Goal: Task Accomplishment & Management: Use online tool/utility

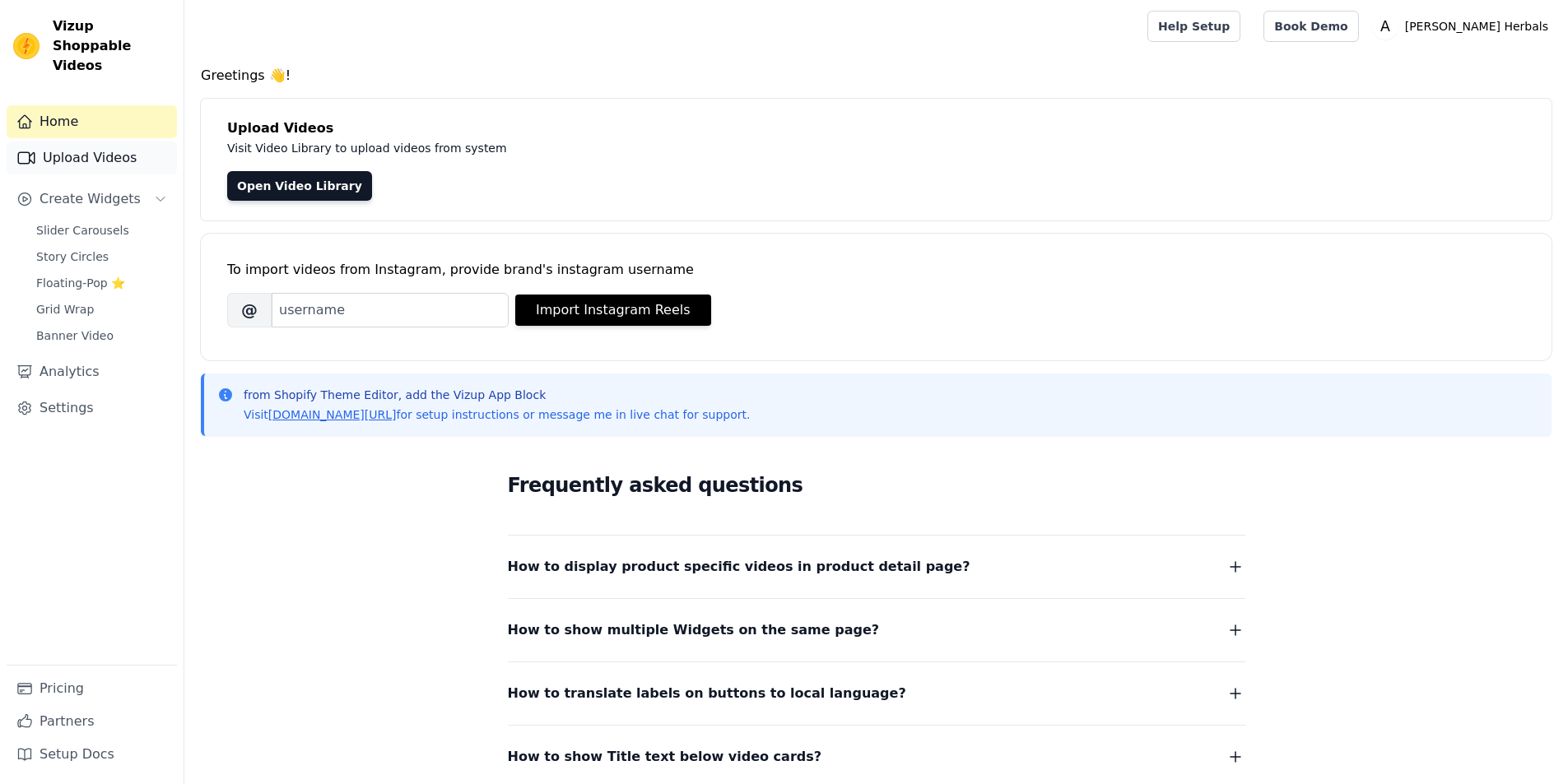
scroll to position [139, 0]
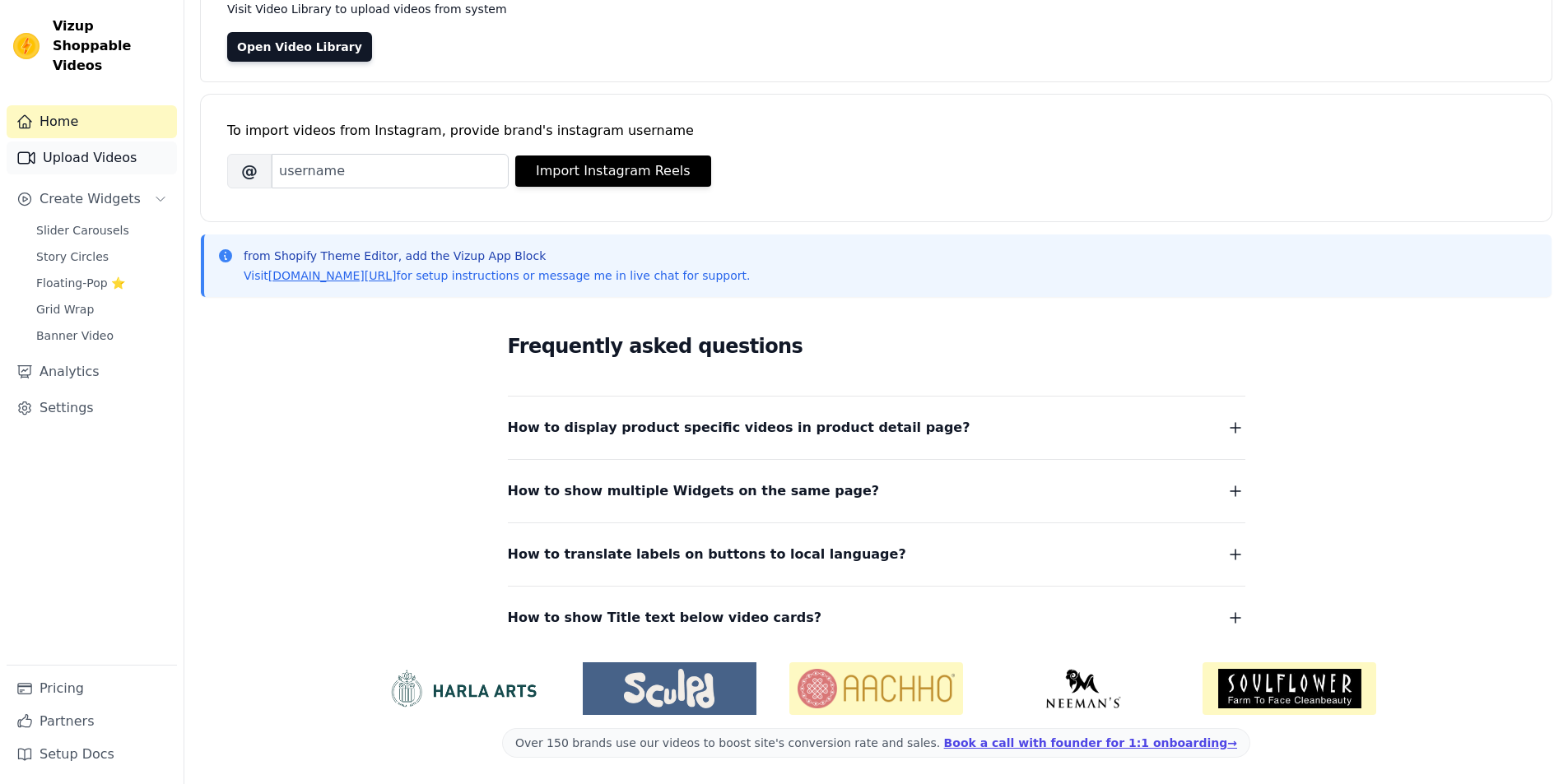
click at [81, 147] on link "Upload Videos" at bounding box center [92, 157] width 170 height 33
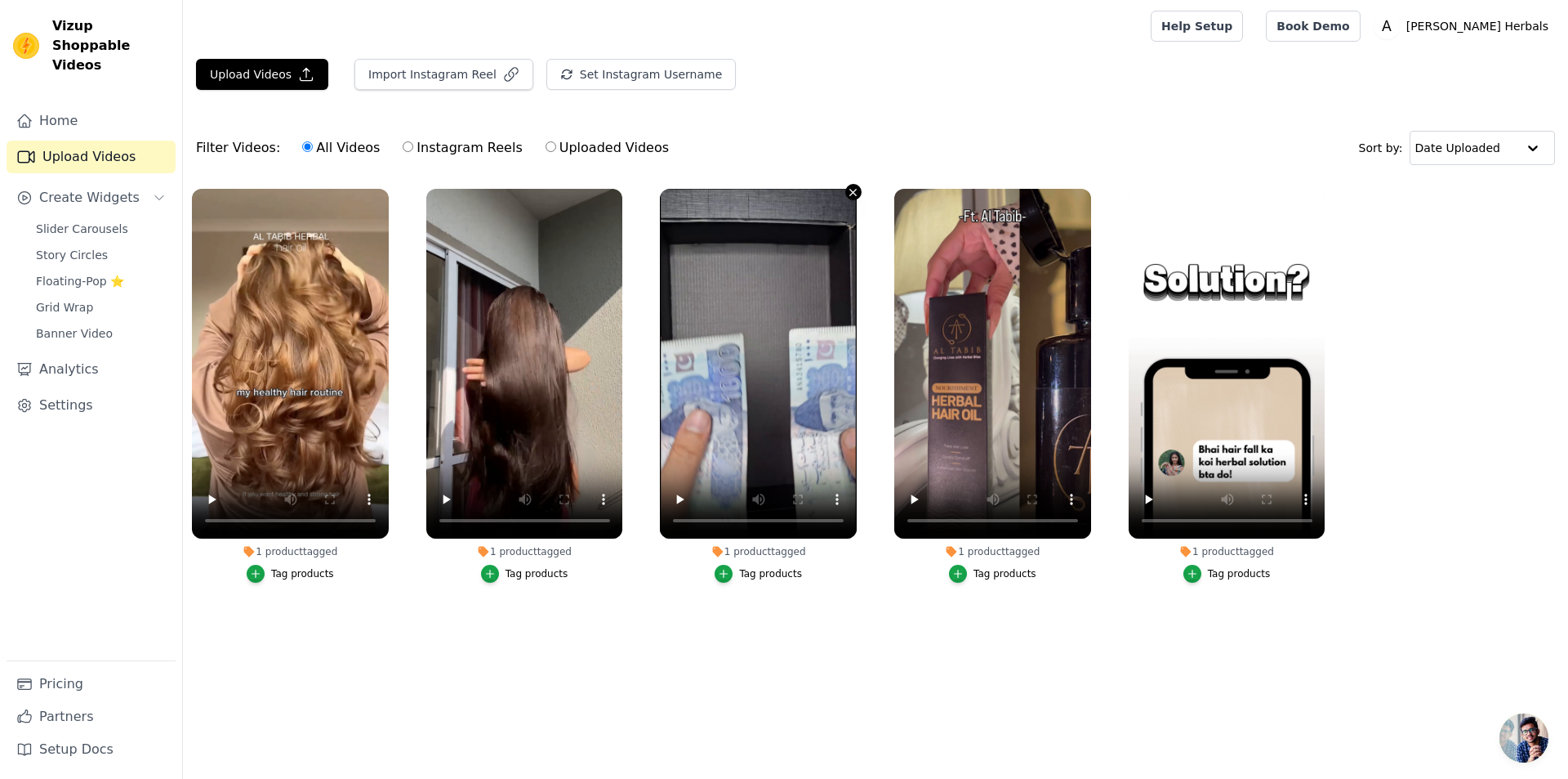
click at [852, 196] on icon "button" at bounding box center [853, 192] width 12 height 12
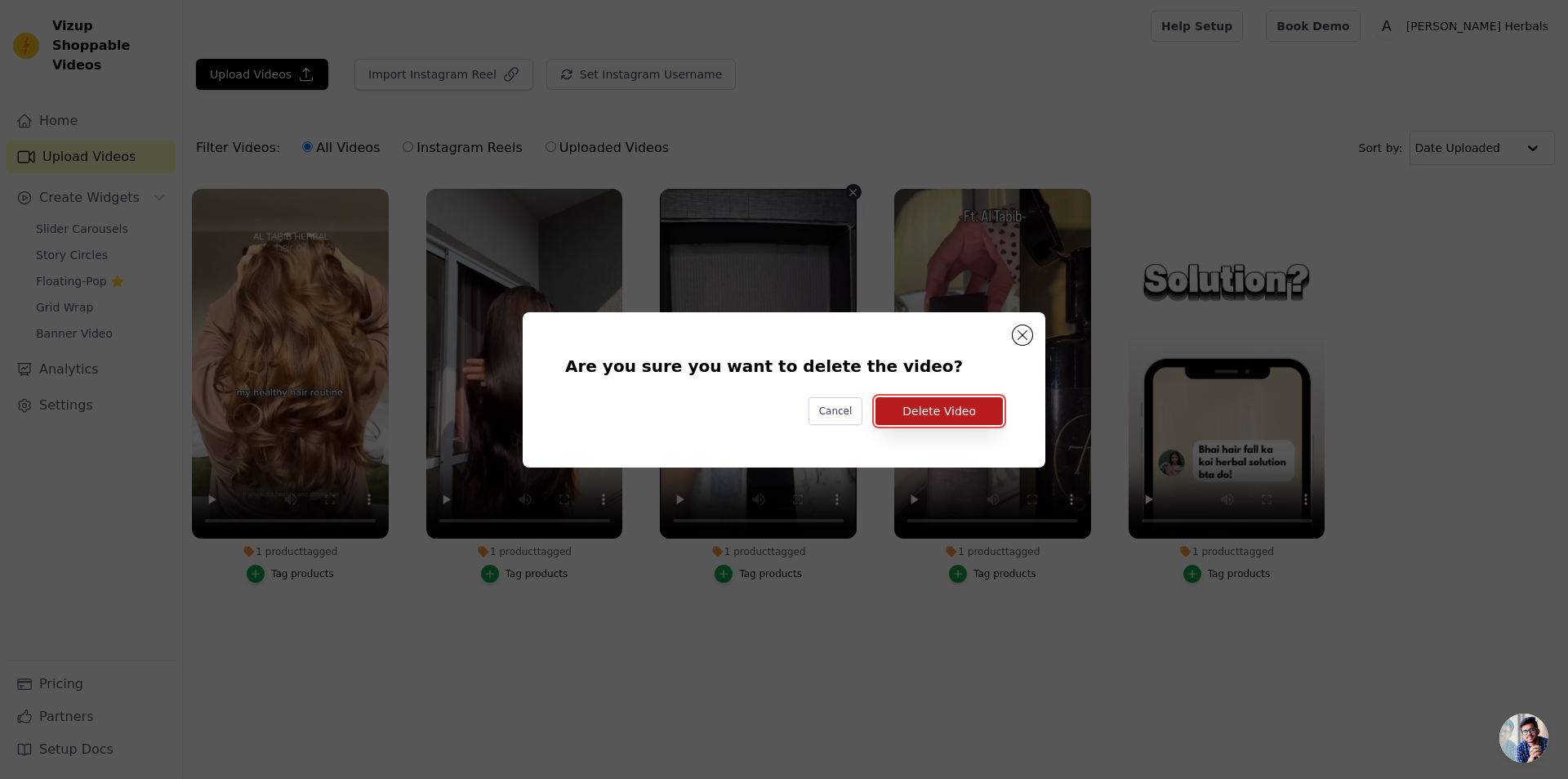
click at [971, 411] on button "Delete Video" at bounding box center [939, 411] width 127 height 27
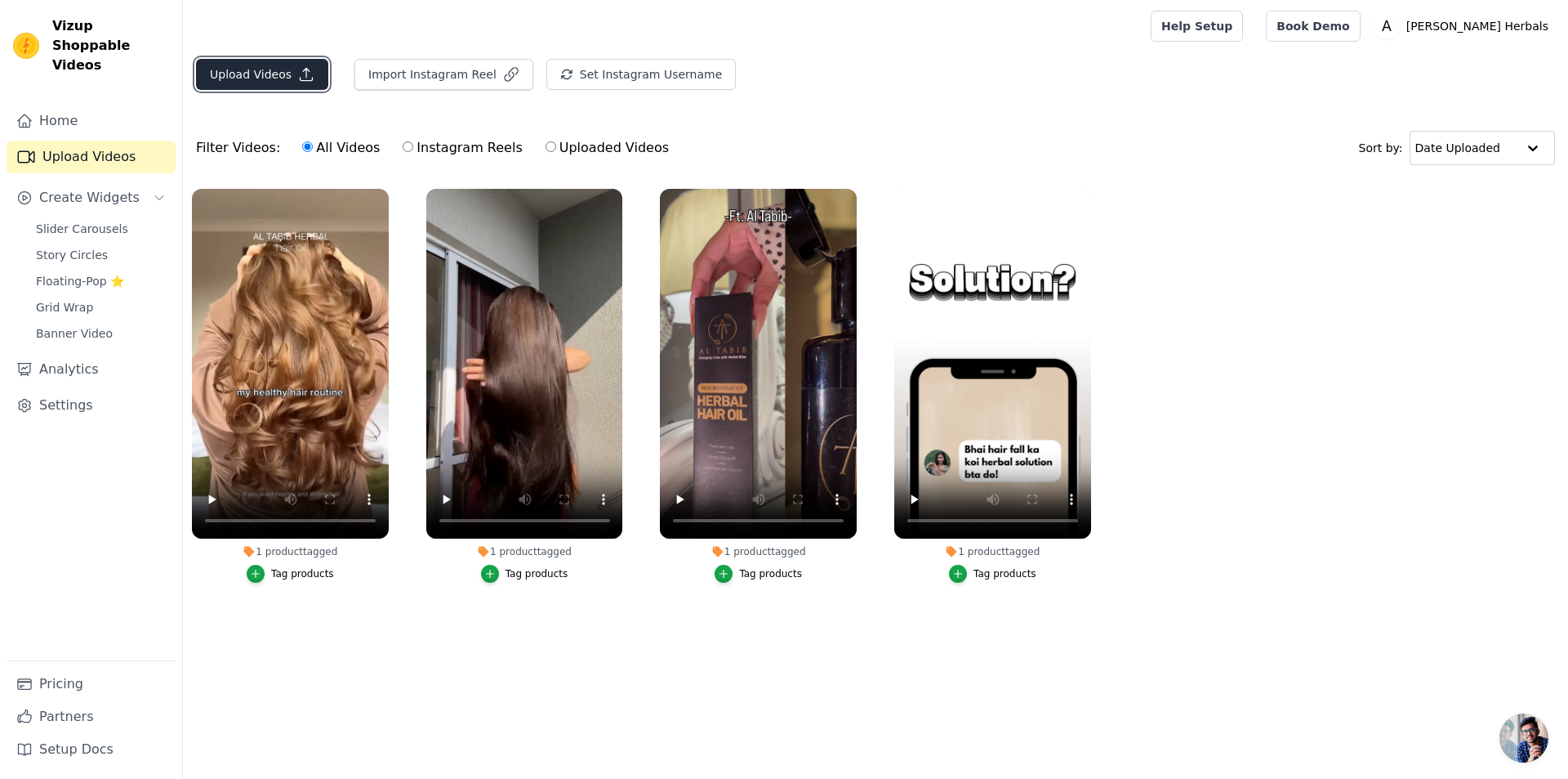
click at [279, 80] on button "Upload Videos" at bounding box center [262, 75] width 132 height 31
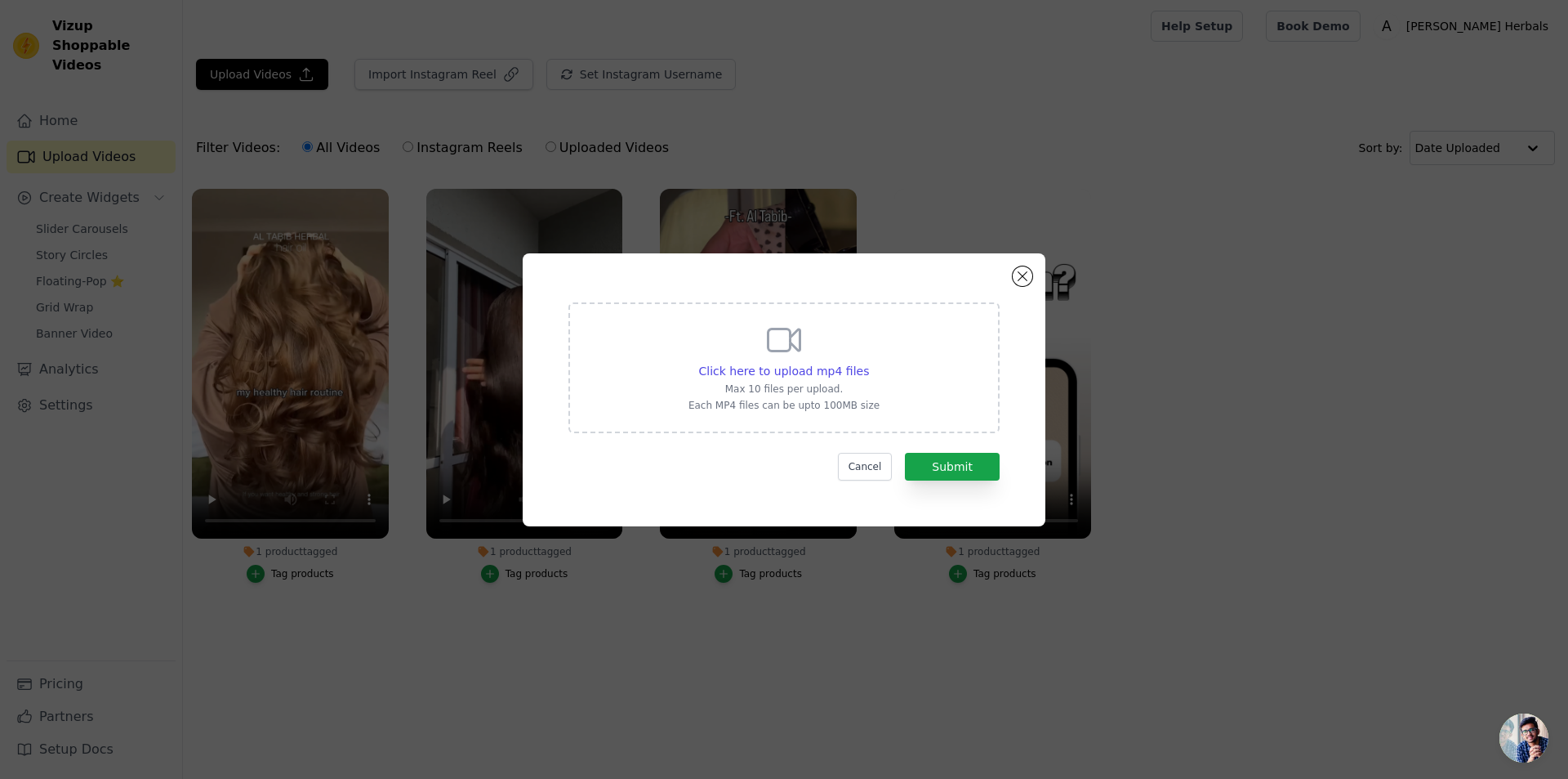
click at [769, 351] on icon at bounding box center [784, 340] width 39 height 39
click at [869, 362] on input "Click here to upload mp4 files Max 10 files per upload. Each MP4 files can be u…" at bounding box center [869, 362] width 1 height 1
click at [813, 365] on span "Click here to upload mp4 files" at bounding box center [784, 371] width 171 height 13
click at [869, 363] on input "Click here to upload mp4 files Max 10 files per upload. Each MP4 files can be u…" at bounding box center [869, 362] width 1 height 1
click at [1028, 277] on button "Close modal" at bounding box center [1023, 277] width 20 height 20
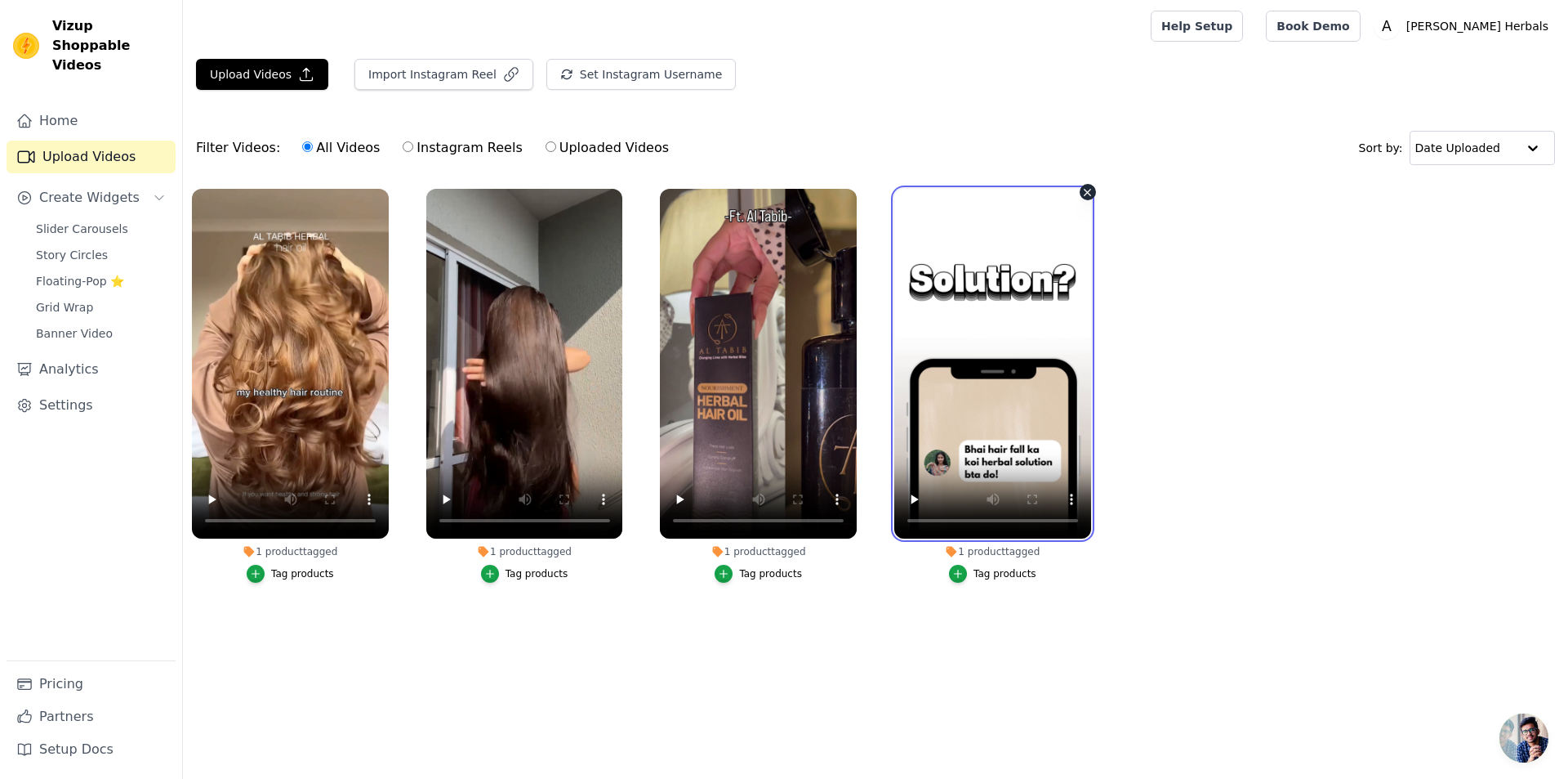
click at [1000, 370] on video at bounding box center [992, 363] width 197 height 350
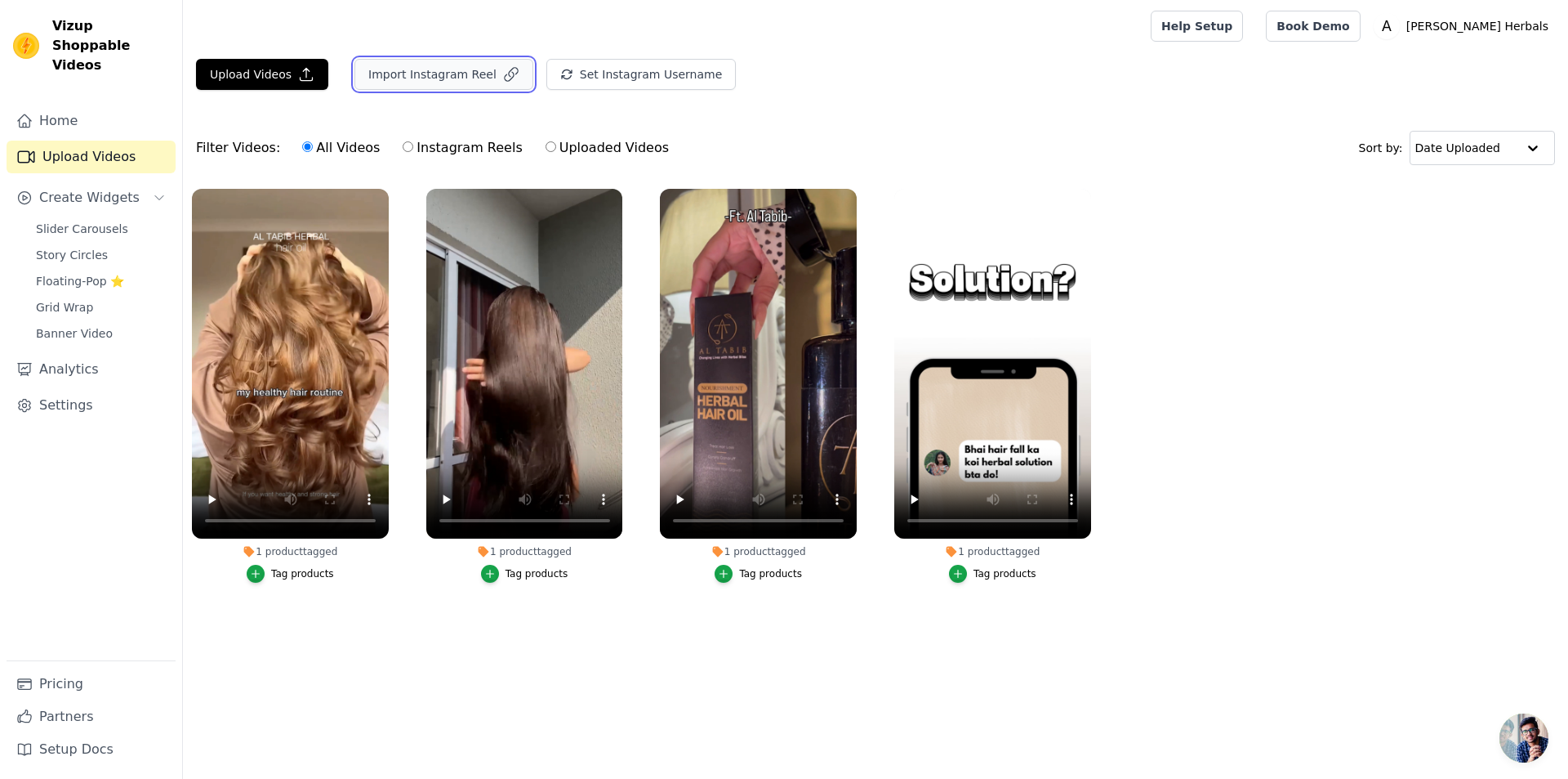
click at [438, 78] on button "Import Instagram Reel" at bounding box center [444, 75] width 178 height 31
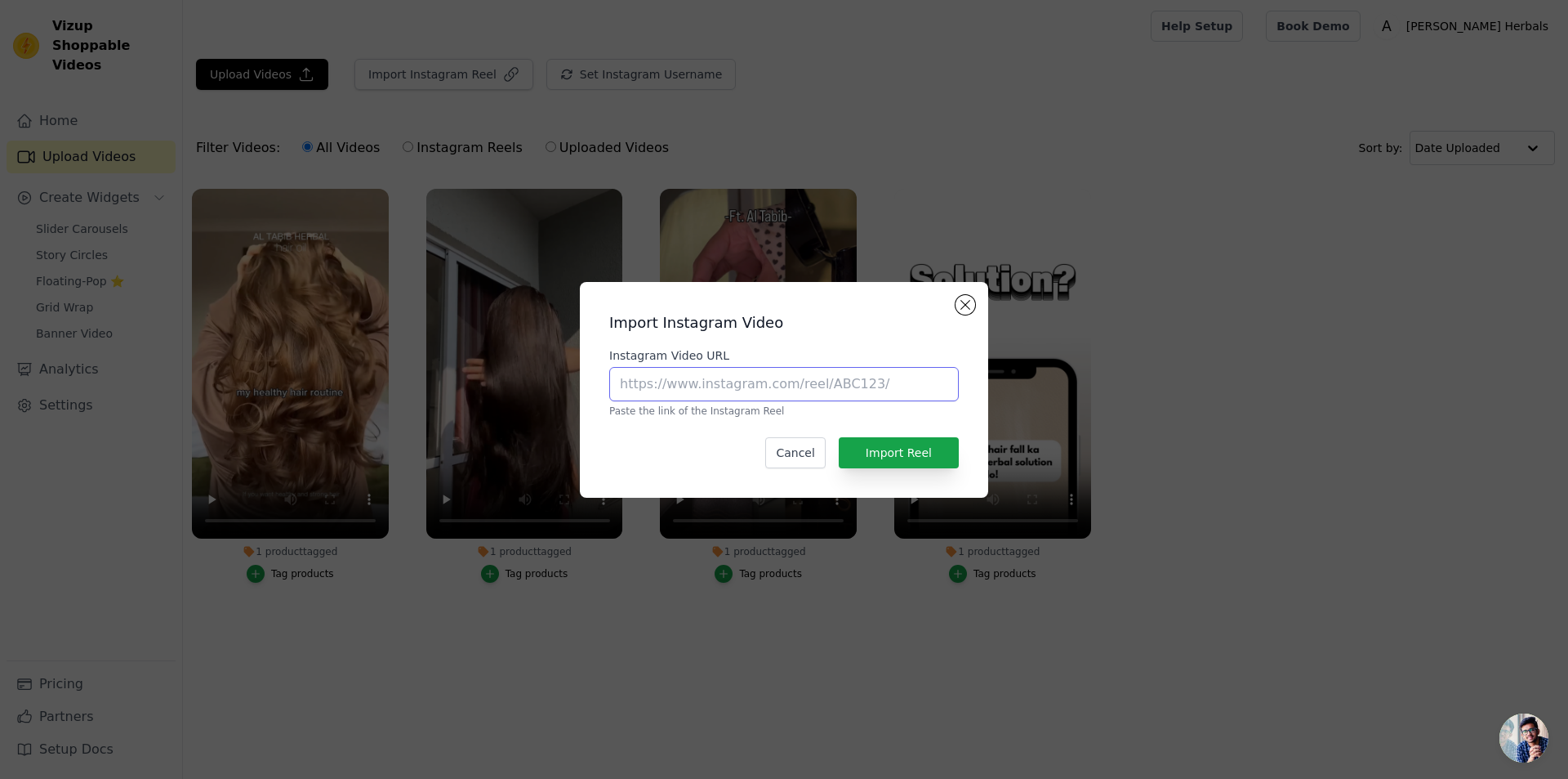
click at [695, 394] on input "Instagram Video URL" at bounding box center [784, 384] width 350 height 34
click at [967, 299] on button "Close modal" at bounding box center [966, 305] width 20 height 20
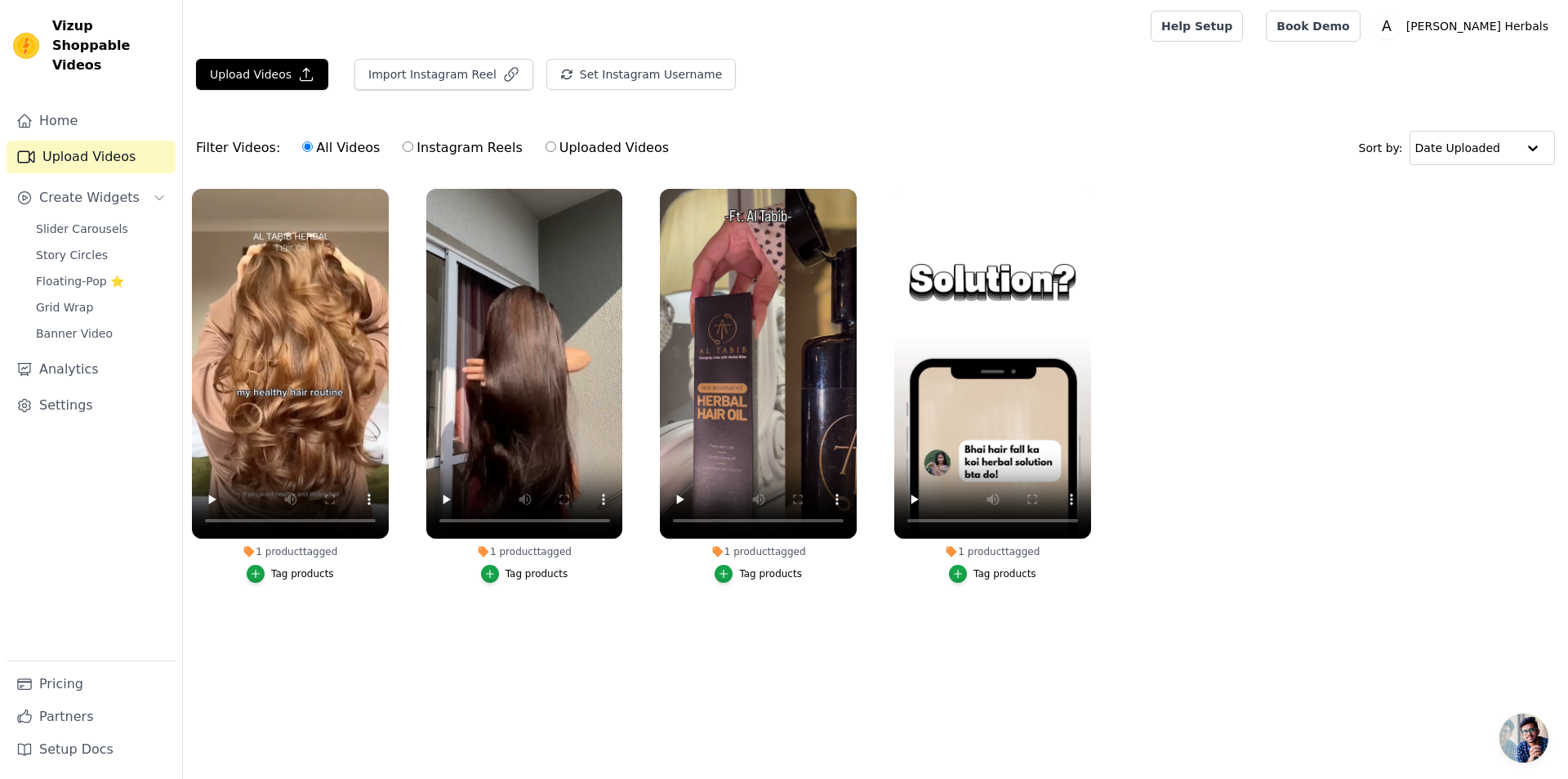
click at [435, 138] on label "Instagram Reels" at bounding box center [462, 148] width 121 height 22
click at [414, 141] on input "Instagram Reels" at bounding box center [408, 146] width 11 height 11
radio input "true"
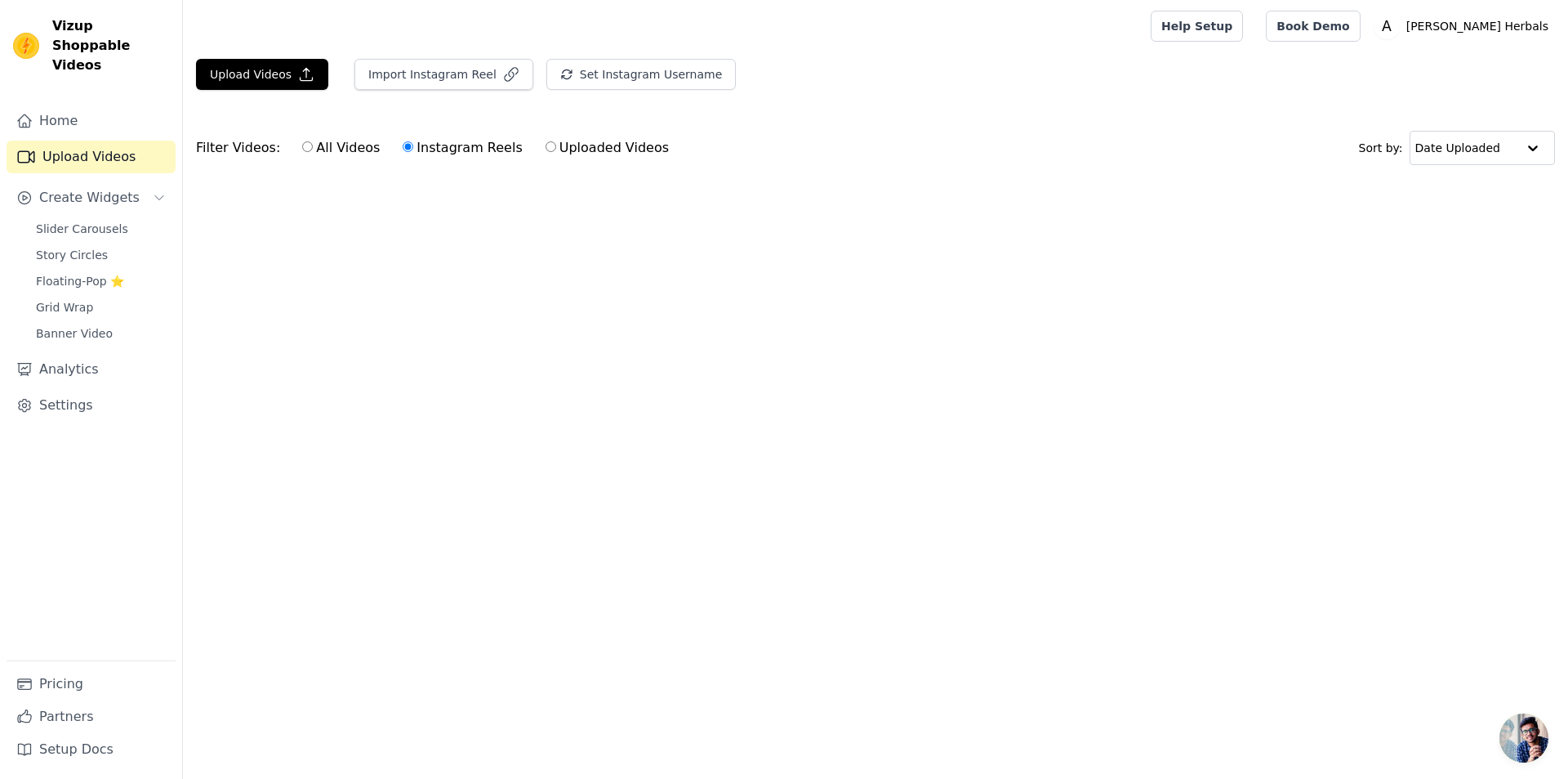
click at [555, 145] on label "Uploaded Videos" at bounding box center [607, 148] width 125 height 22
click at [555, 145] on input "Uploaded Videos" at bounding box center [550, 146] width 11 height 11
radio input "true"
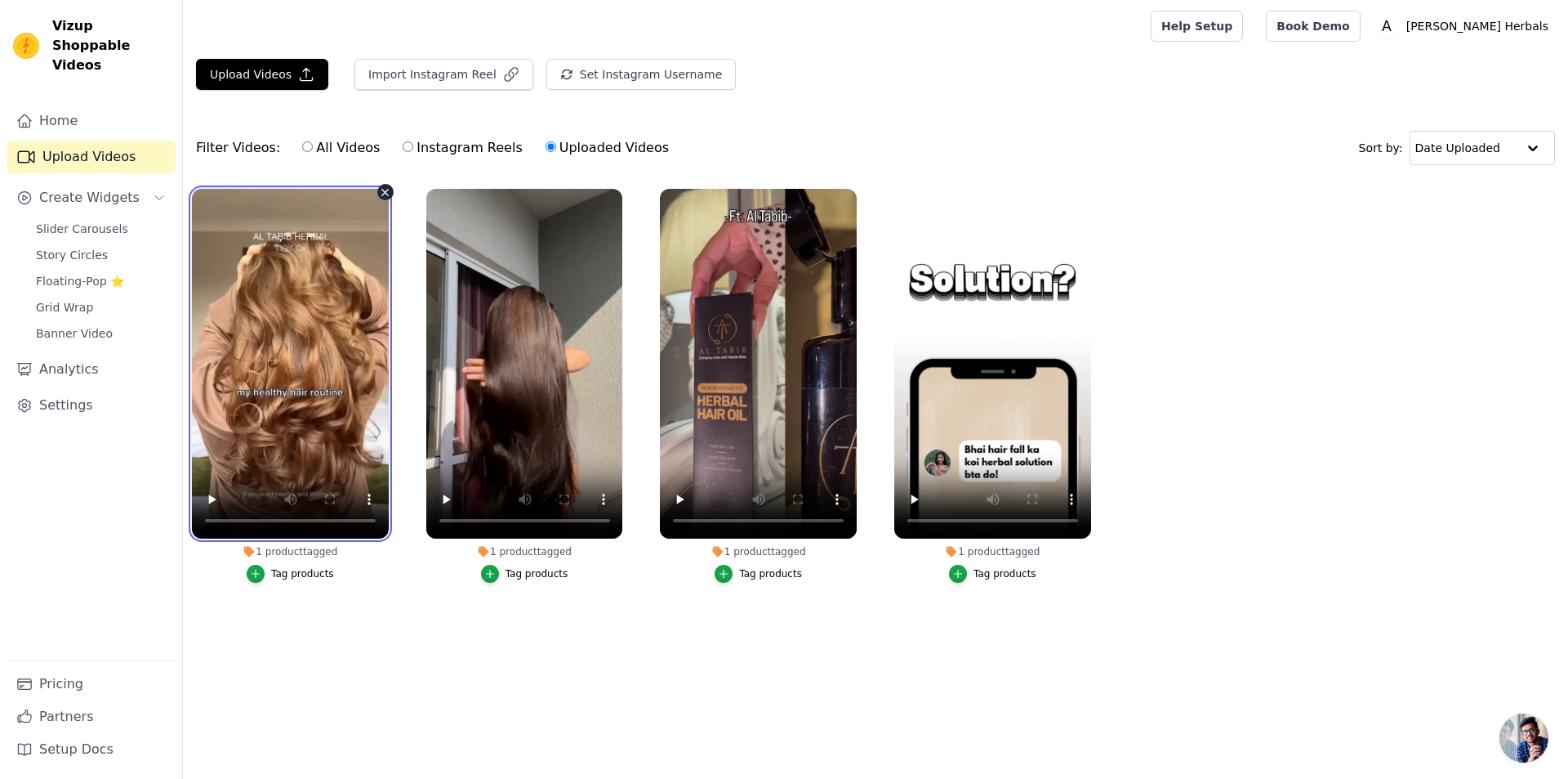
click at [291, 399] on video at bounding box center [290, 363] width 197 height 350
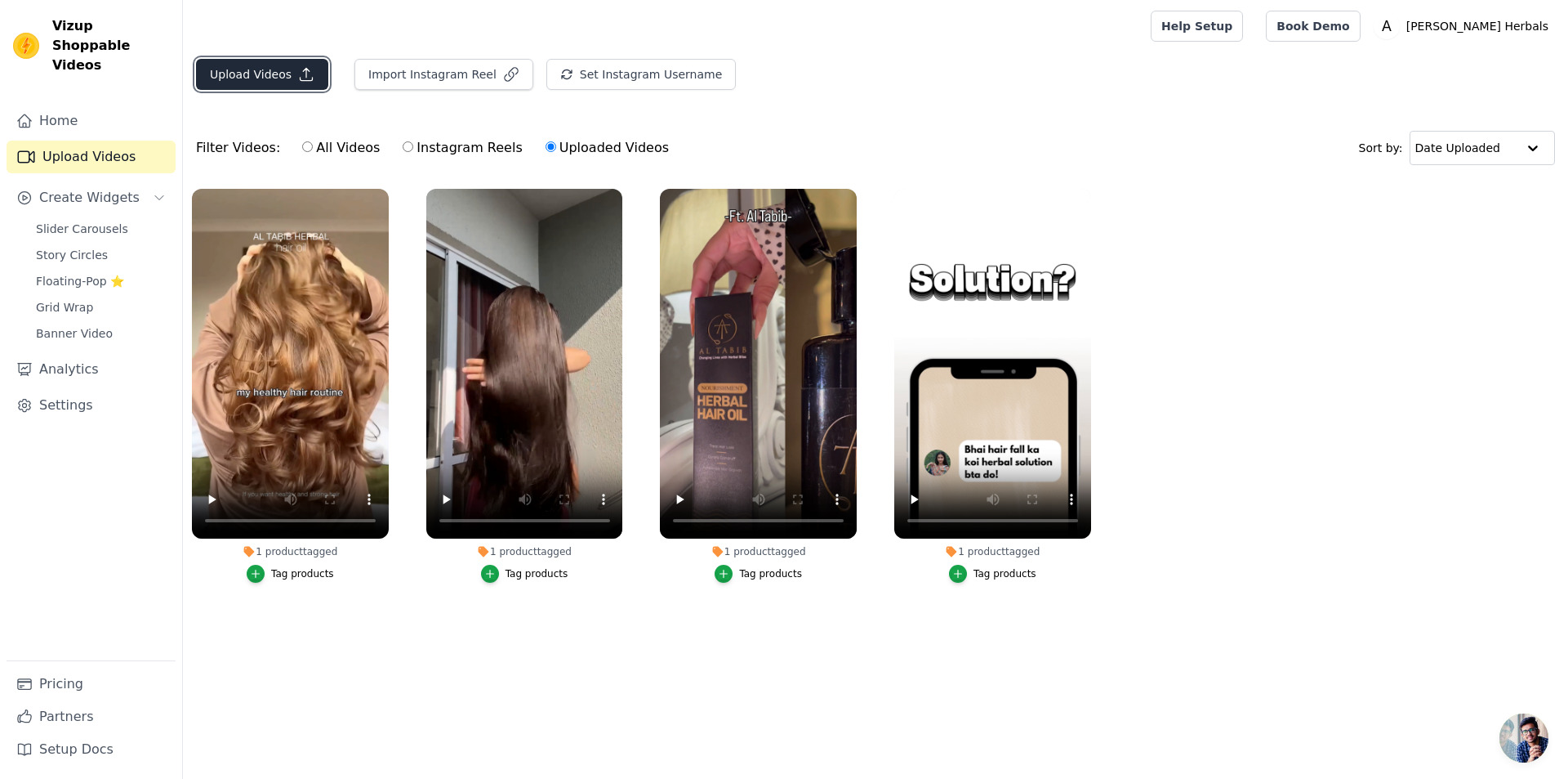
click at [285, 75] on button "Upload Videos" at bounding box center [262, 75] width 132 height 31
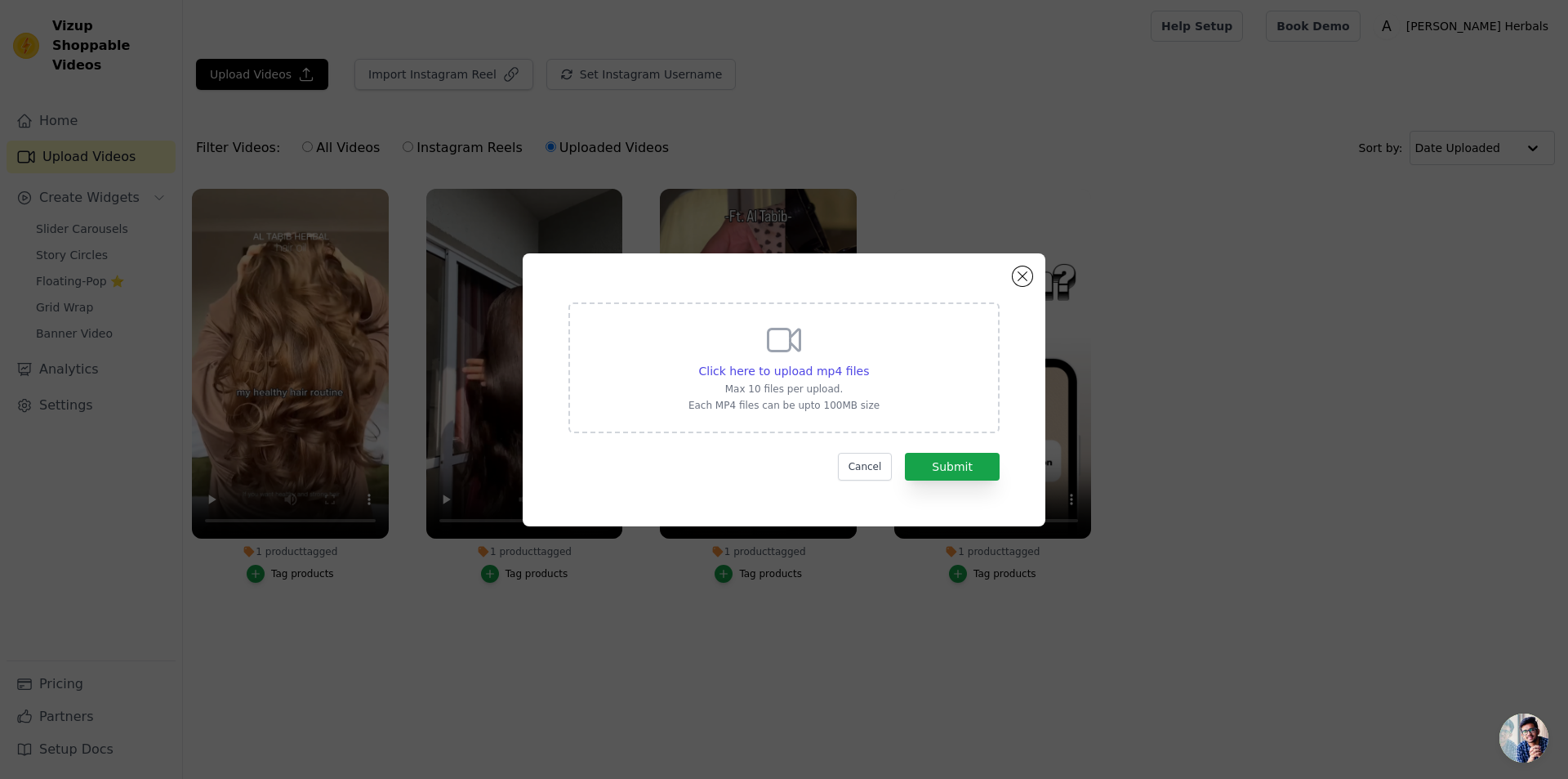
click at [1025, 119] on div "Click here to upload mp4 files Max 10 files per upload. Each MP4 files can be u…" at bounding box center [784, 390] width 1568 height 779
